Goal: Information Seeking & Learning: Understand process/instructions

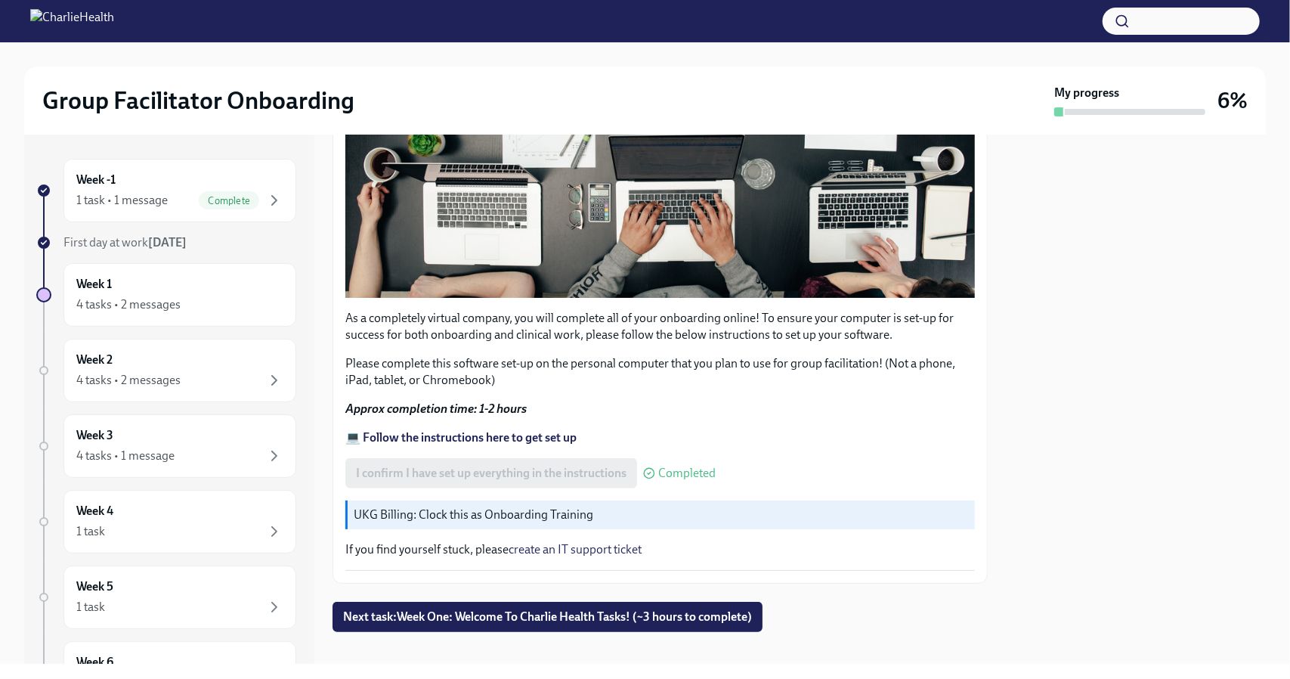
scroll to position [423, 0]
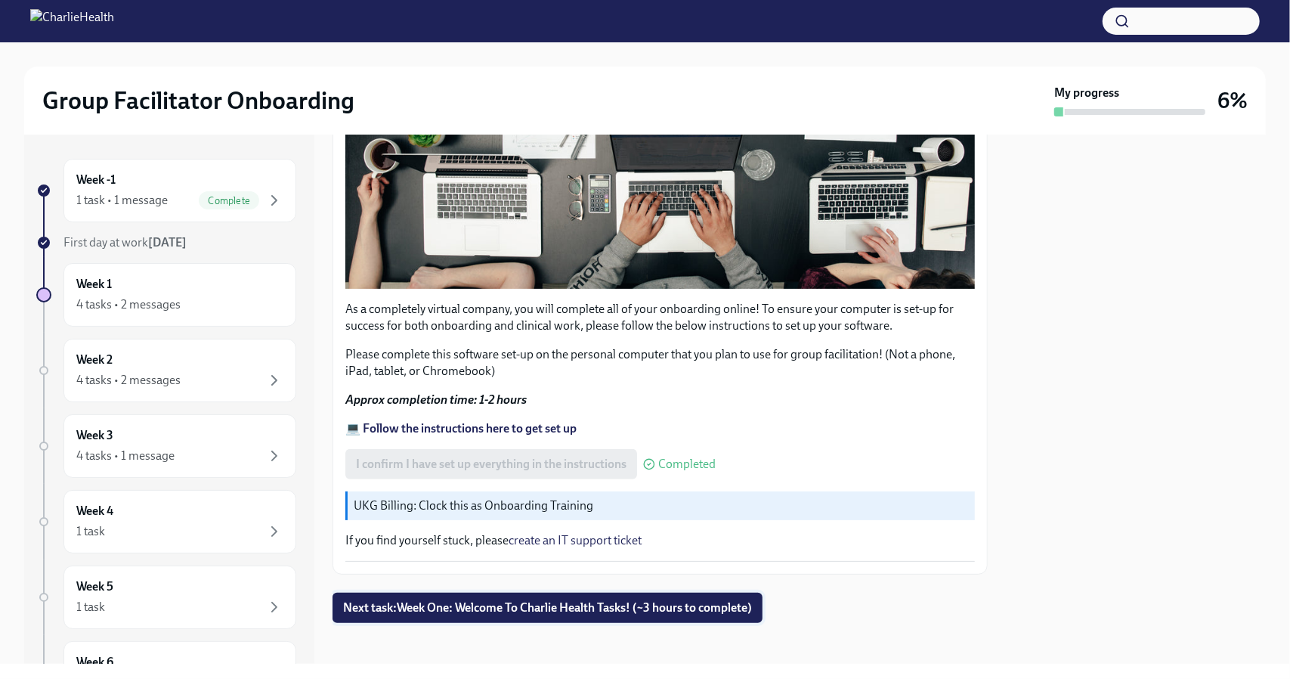
click at [443, 600] on span "Next task : Week One: Welcome To Charlie Health Tasks! (~3 hours to complete)" at bounding box center [547, 607] width 409 height 15
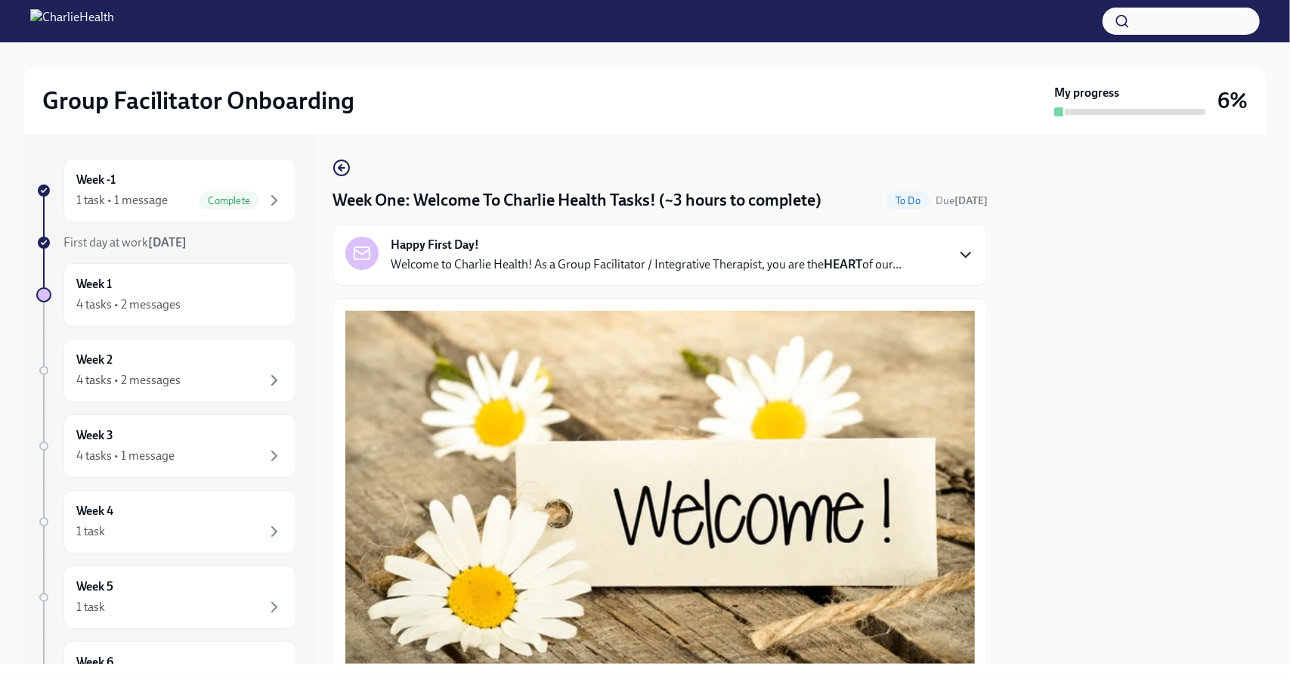
click at [957, 256] on icon "button" at bounding box center [966, 255] width 18 height 18
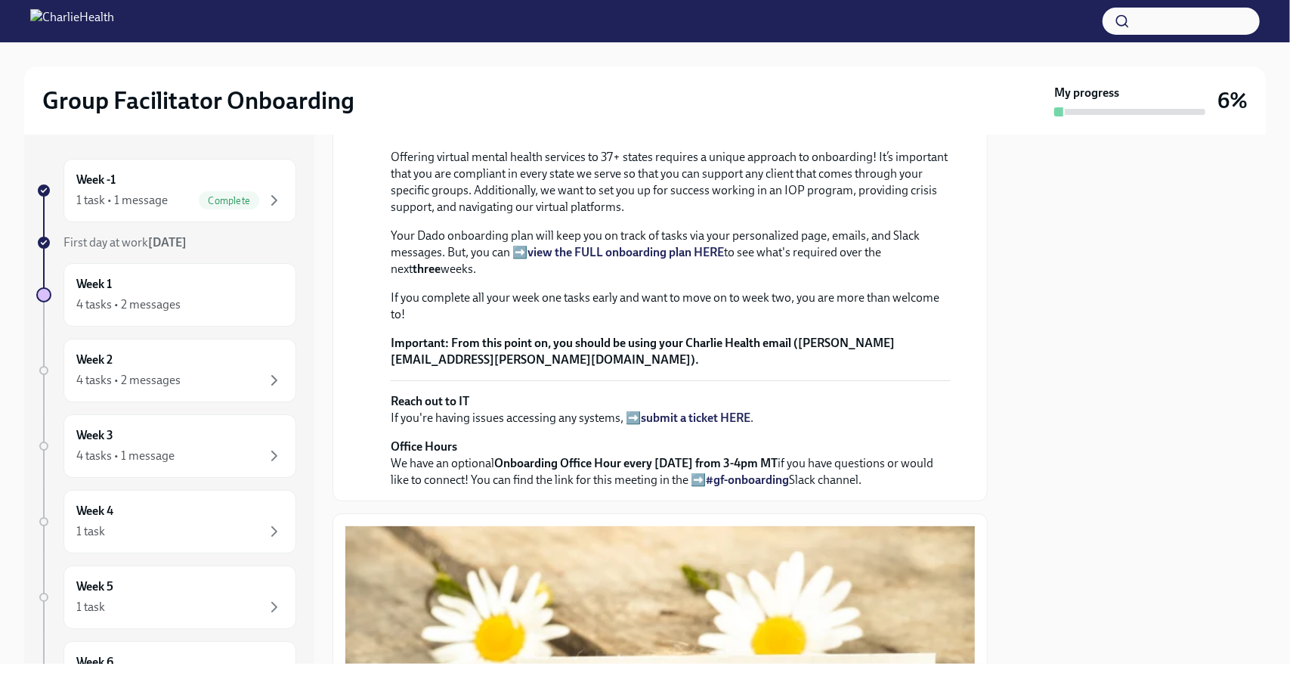
scroll to position [228, 0]
click at [553, 259] on strong "view the FULL onboarding plan HERE" at bounding box center [626, 251] width 197 height 14
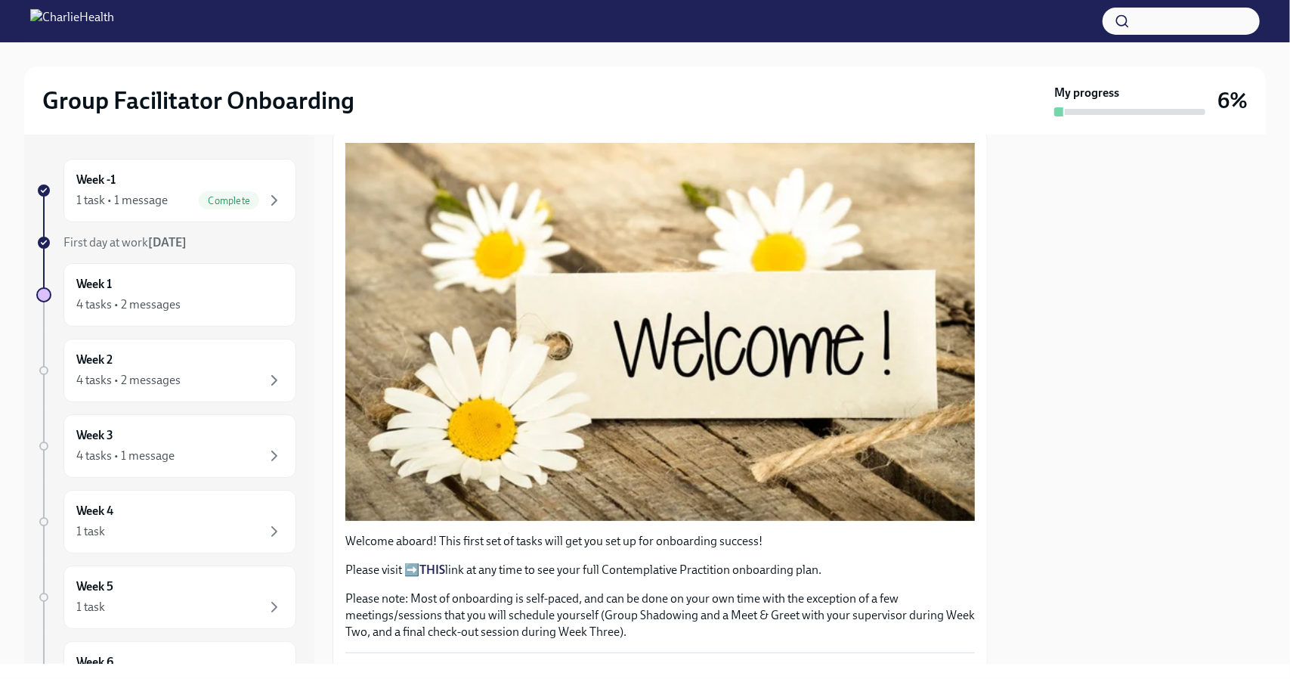
scroll to position [666, 0]
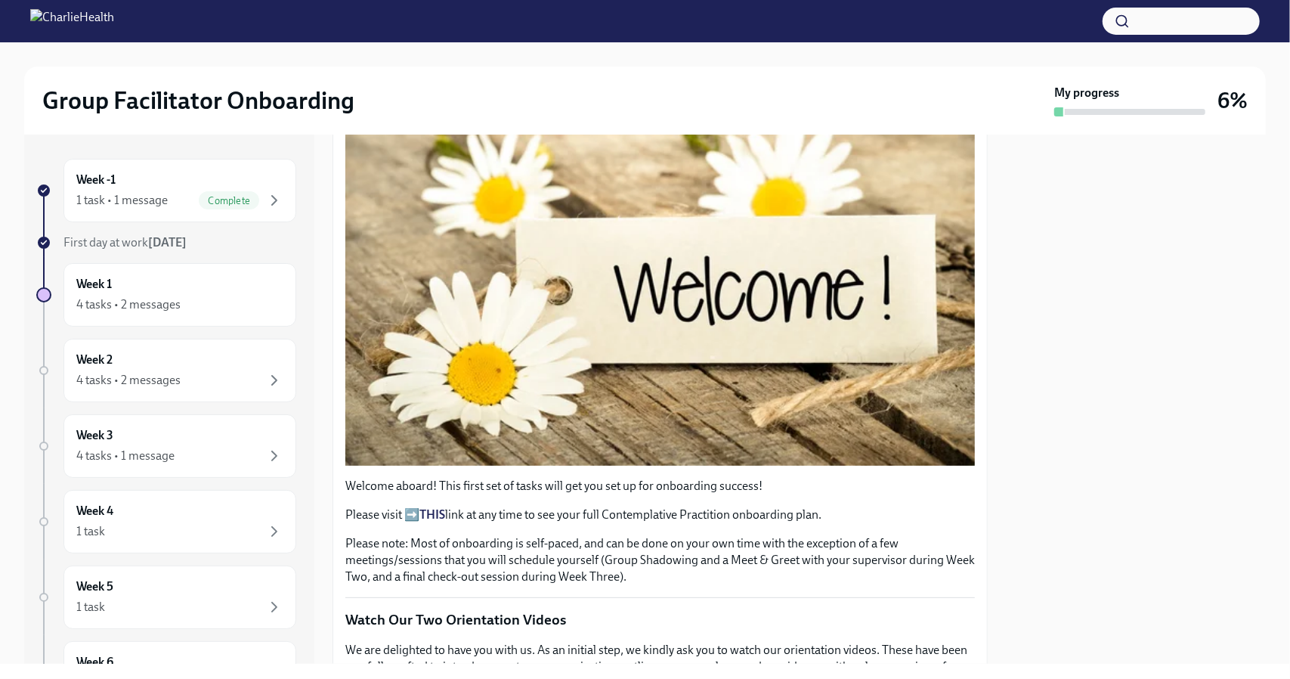
drag, startPoint x: 618, startPoint y: 552, endPoint x: 966, endPoint y: 153, distance: 529.3
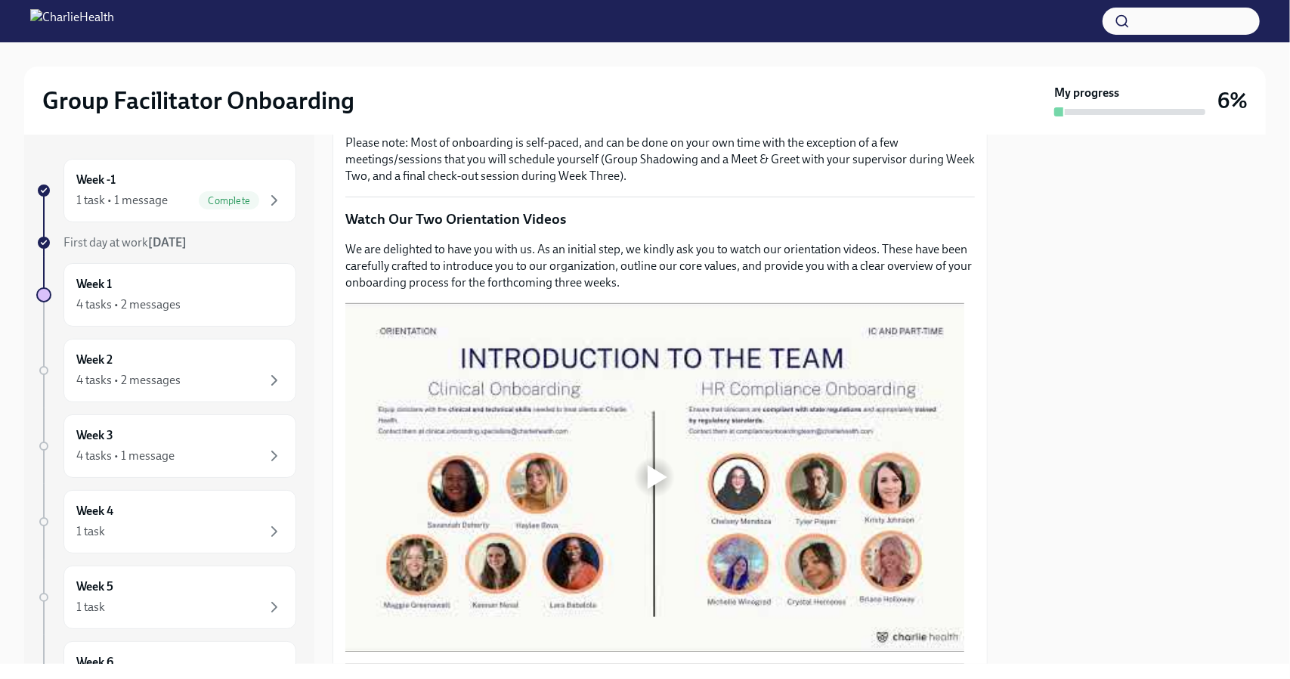
scroll to position [1067, 0]
click at [437, 121] on strong "THIS" at bounding box center [433, 114] width 26 height 14
click at [420, 184] on p "Please note: Most of onboarding is self-paced, and can be done on your own time…" at bounding box center [660, 160] width 630 height 50
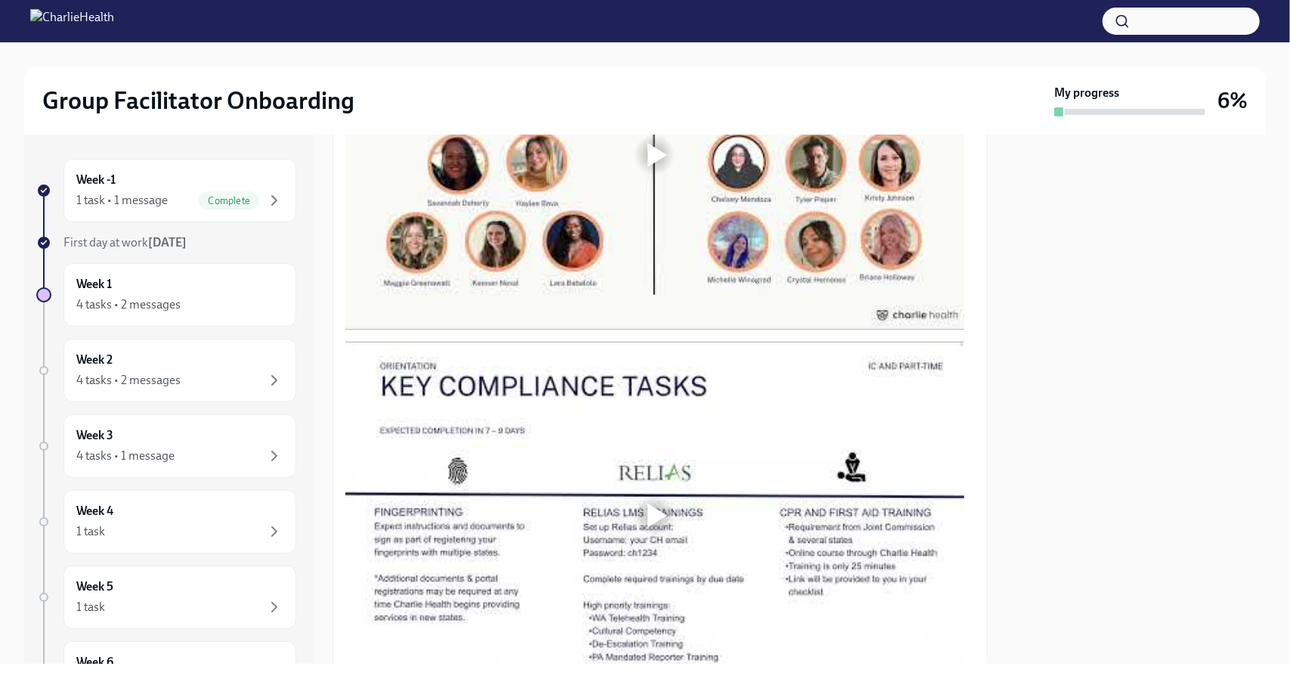
scroll to position [1389, 0]
click at [656, 166] on div at bounding box center [658, 154] width 20 height 24
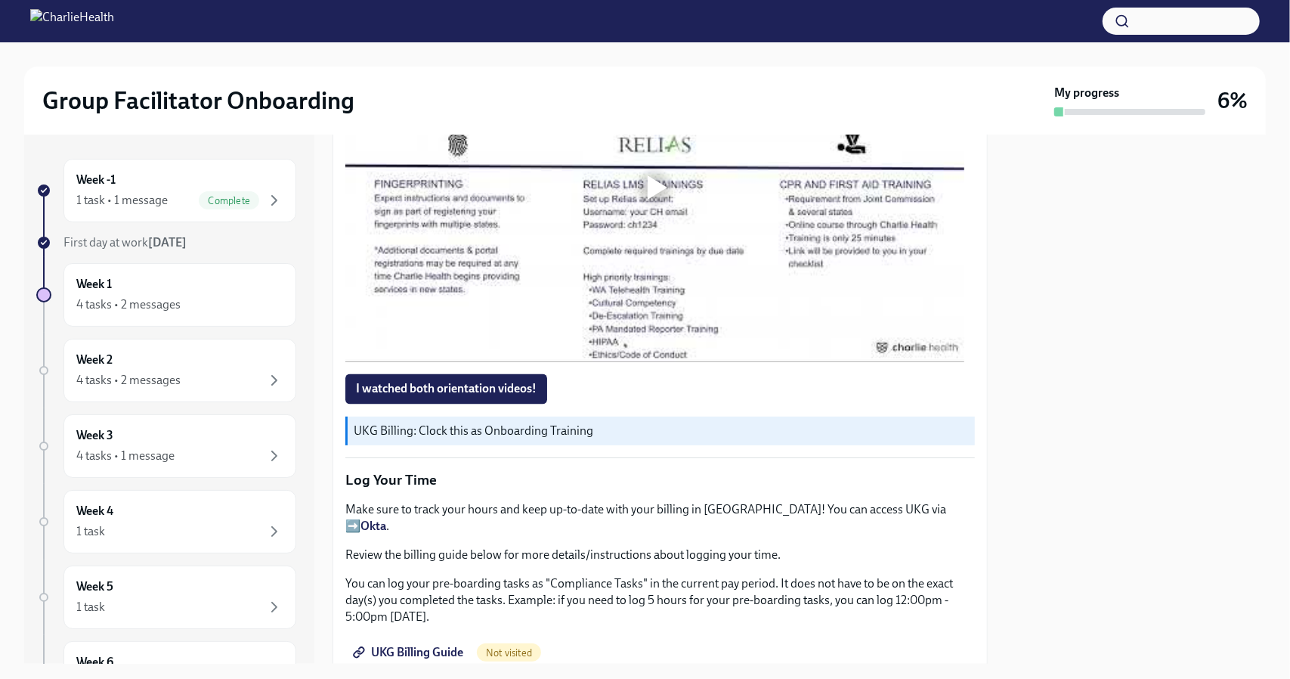
scroll to position [1717, 0]
click at [650, 212] on div at bounding box center [654, 187] width 48 height 48
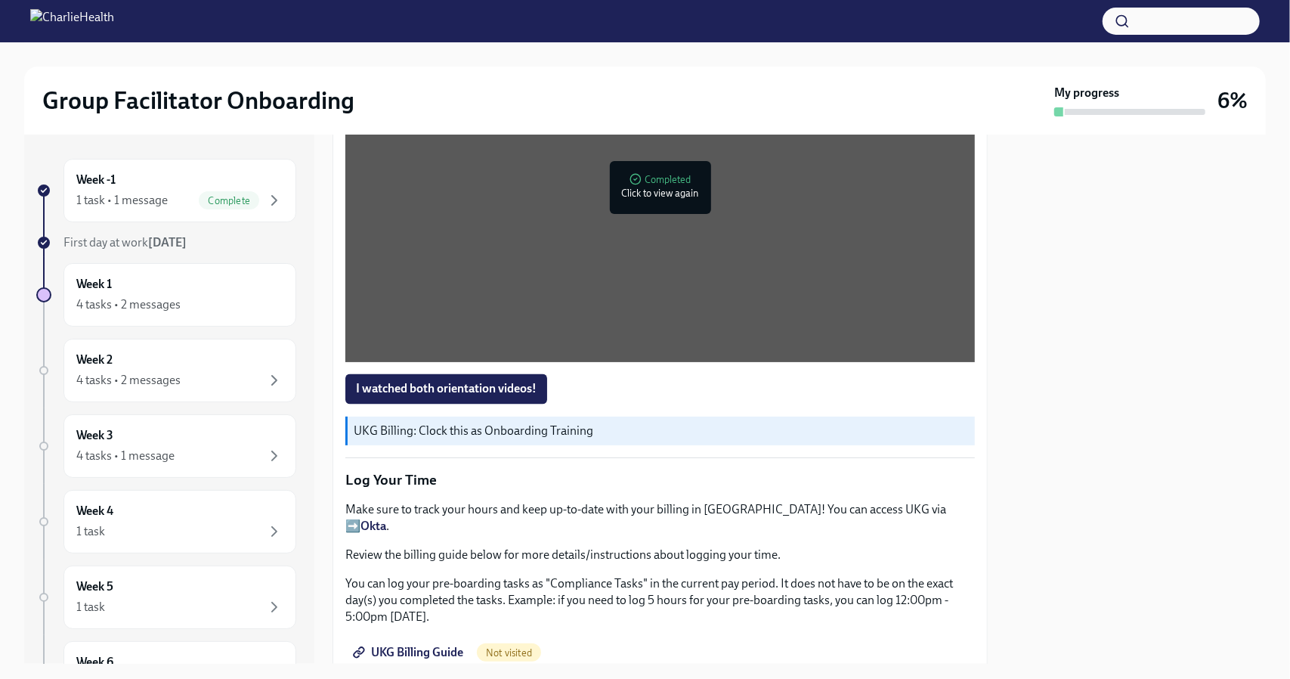
click at [1161, 417] on div at bounding box center [1136, 399] width 260 height 529
click at [497, 397] on span "I watched both orientation videos!" at bounding box center [446, 389] width 181 height 15
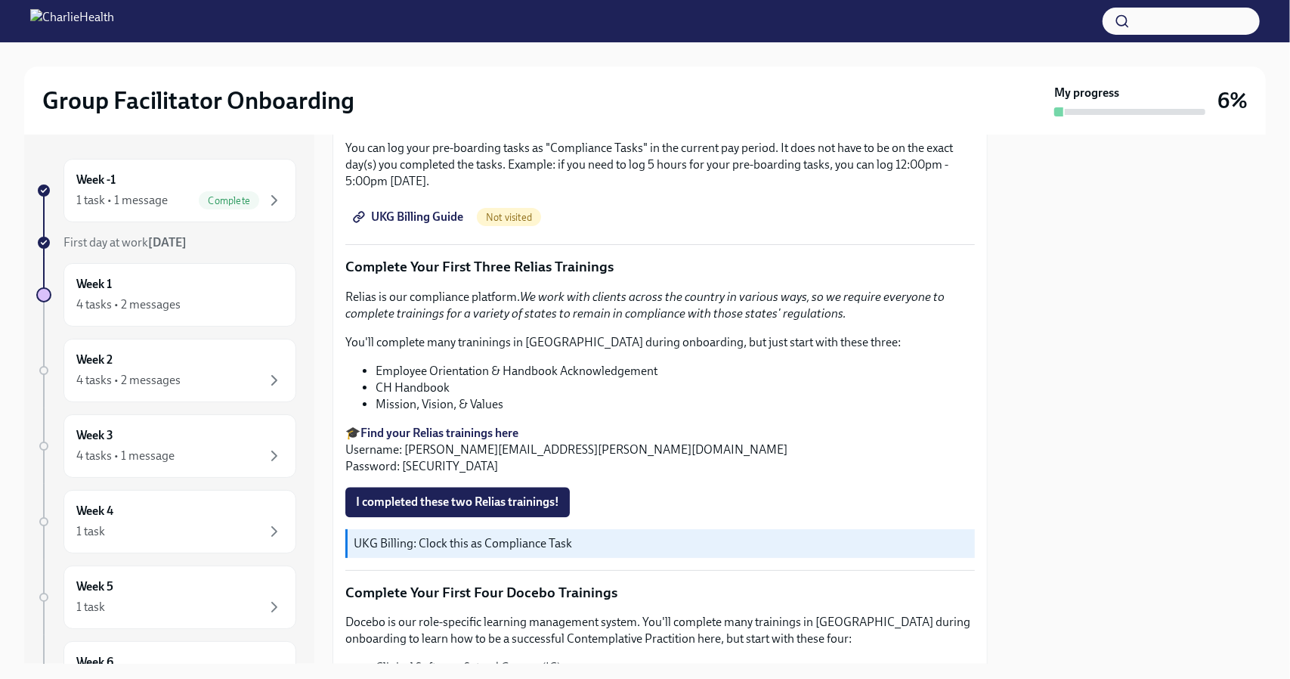
scroll to position [2153, 0]
click at [404, 224] on span "UKG Billing Guide" at bounding box center [409, 216] width 107 height 15
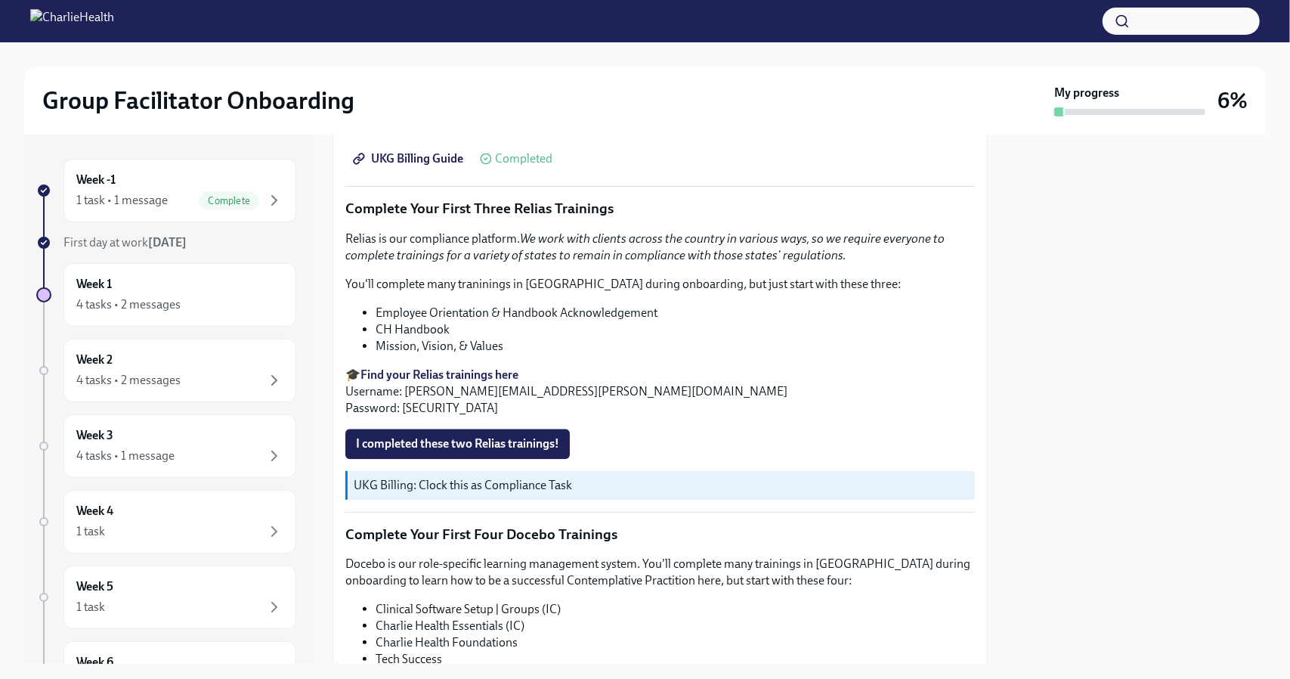
scroll to position [2211, 0]
click at [494, 218] on p "Complete Your First Three Relias Trainings" at bounding box center [660, 208] width 630 height 20
click at [448, 381] on strong "Find your Relias trainings here" at bounding box center [440, 374] width 158 height 14
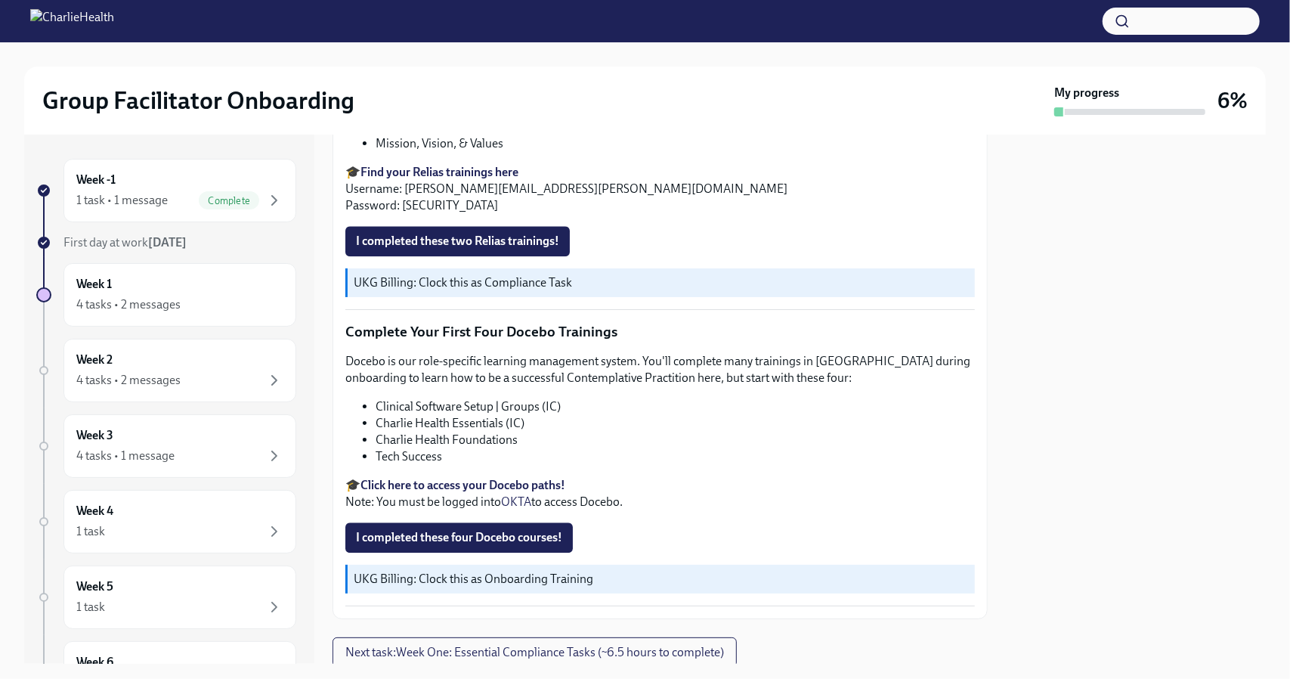
scroll to position [2411, 0]
click at [481, 250] on span "I completed these two Relias trainings!" at bounding box center [457, 242] width 203 height 15
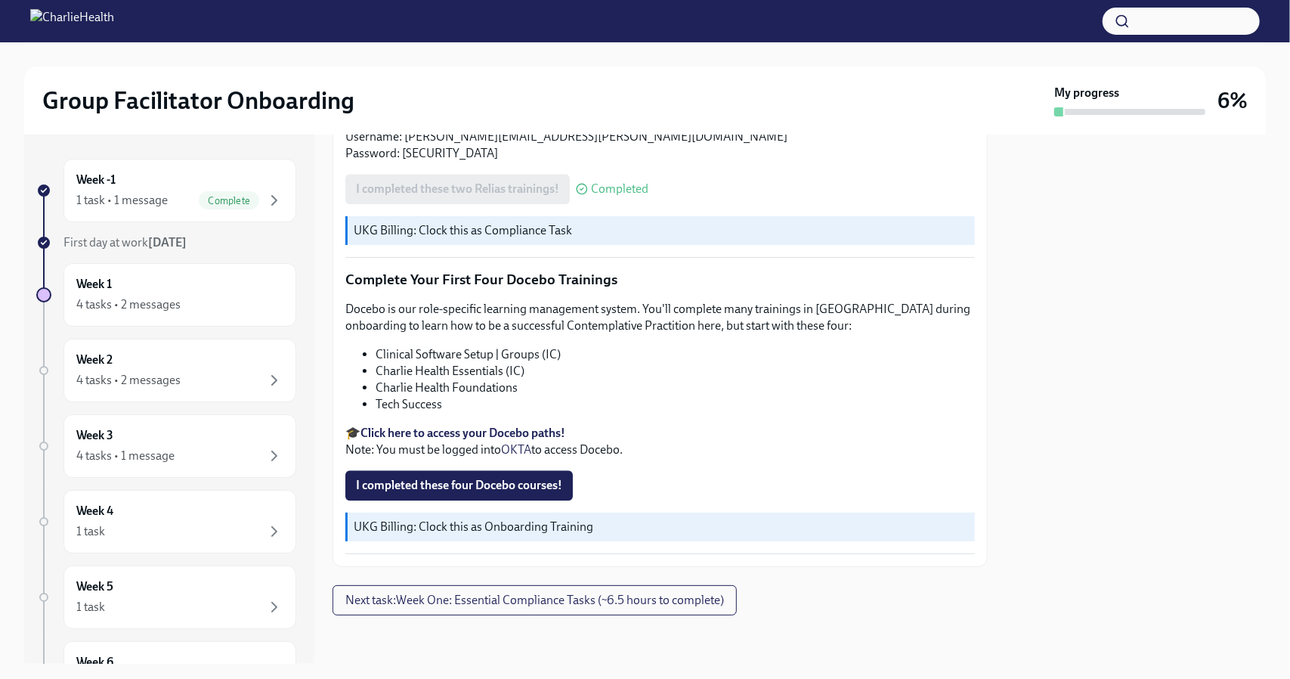
scroll to position [2672, 0]
click at [414, 435] on strong "Click here to access your Docebo paths!" at bounding box center [463, 433] width 205 height 14
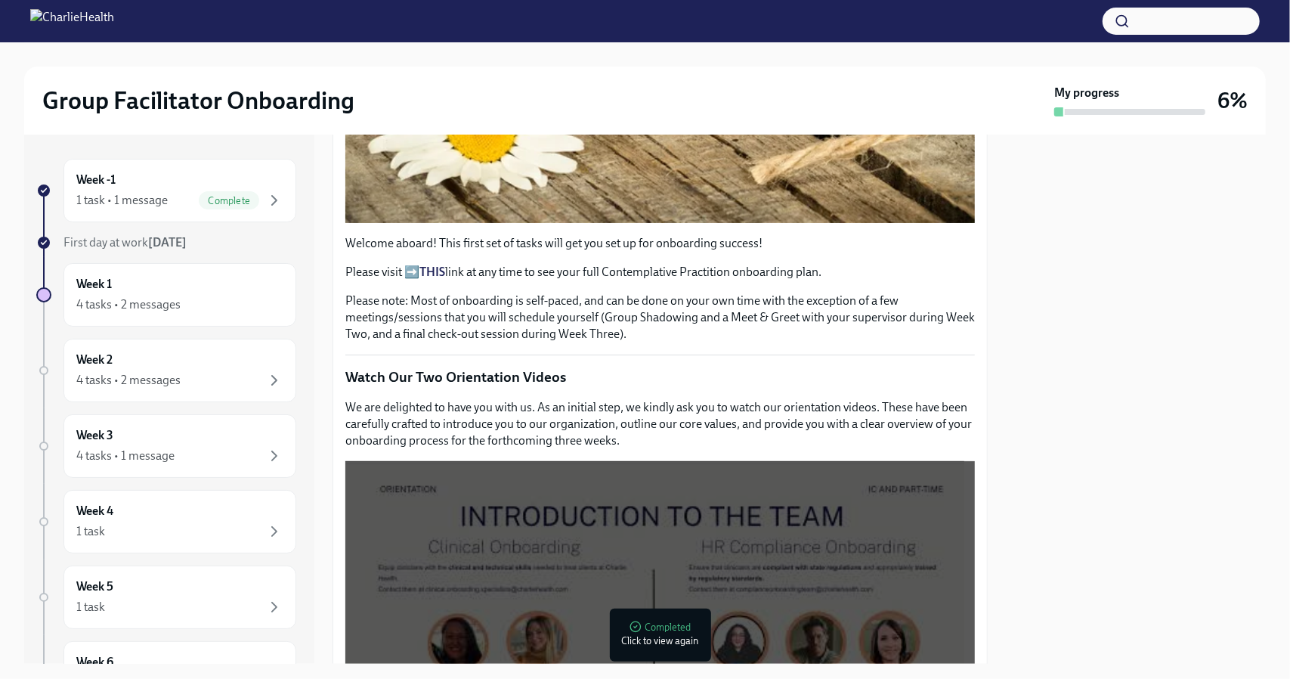
scroll to position [14, 0]
